Goal: Information Seeking & Learning: Learn about a topic

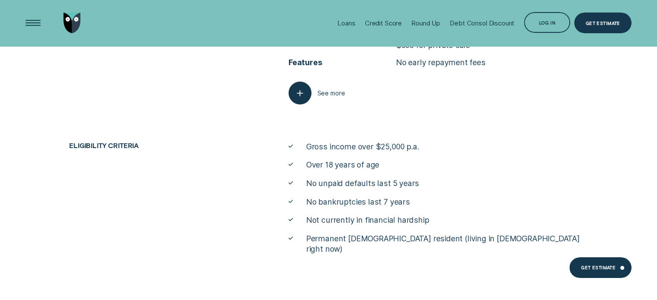
scroll to position [2795, 0]
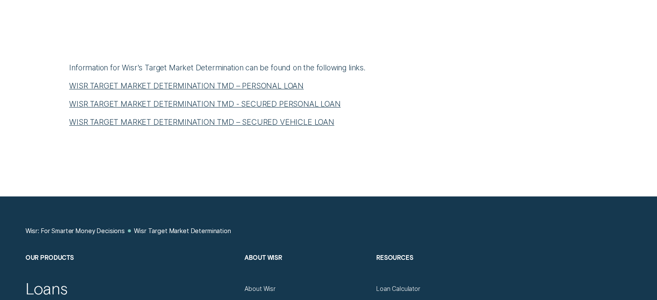
click at [255, 81] on p "WISR TARGET MARKET DETERMINATION TMD – PERSONAL LOAN" at bounding box center [328, 86] width 519 height 10
click at [255, 86] on link "WISR TARGET MARKET DETERMINATION TMD – PERSONAL LOAN" at bounding box center [186, 85] width 235 height 9
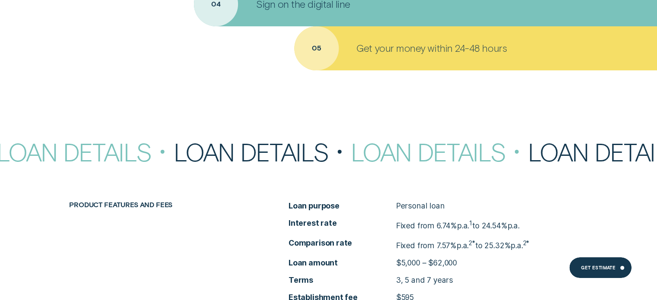
scroll to position [3327, 0]
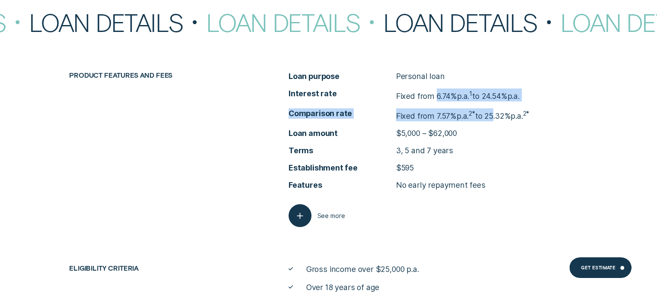
drag, startPoint x: 436, startPoint y: 94, endPoint x: 496, endPoint y: 119, distance: 64.9
click at [496, 119] on ul "Loan purpose Personal loan Interest rate Fixed from 6.74% p.a. 1 to 24.54% p.a.…" at bounding box center [438, 130] width 299 height 119
